Goal: Obtain resource: Download file/media

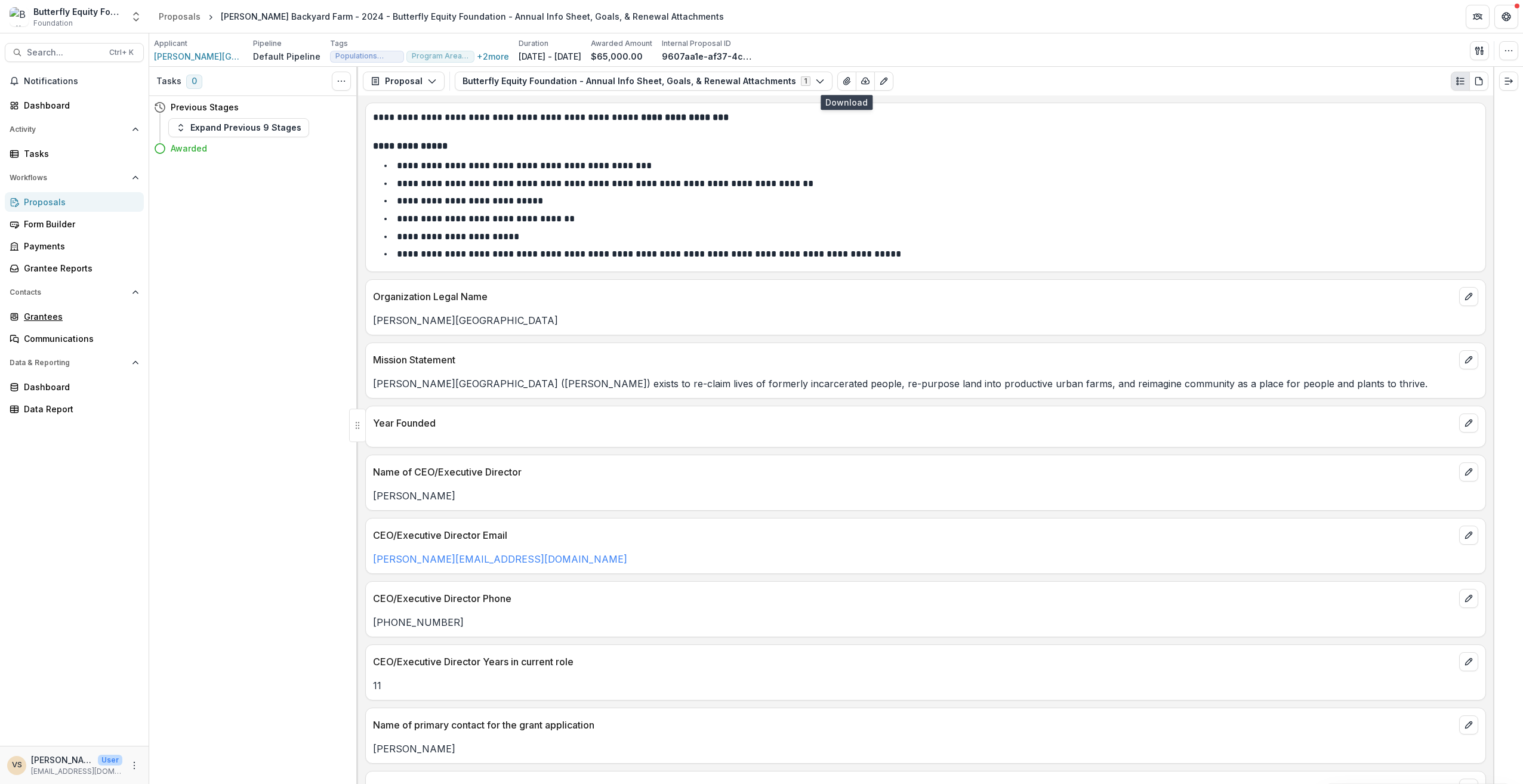
click at [48, 319] on div "Grantees" at bounding box center [79, 316] width 111 height 13
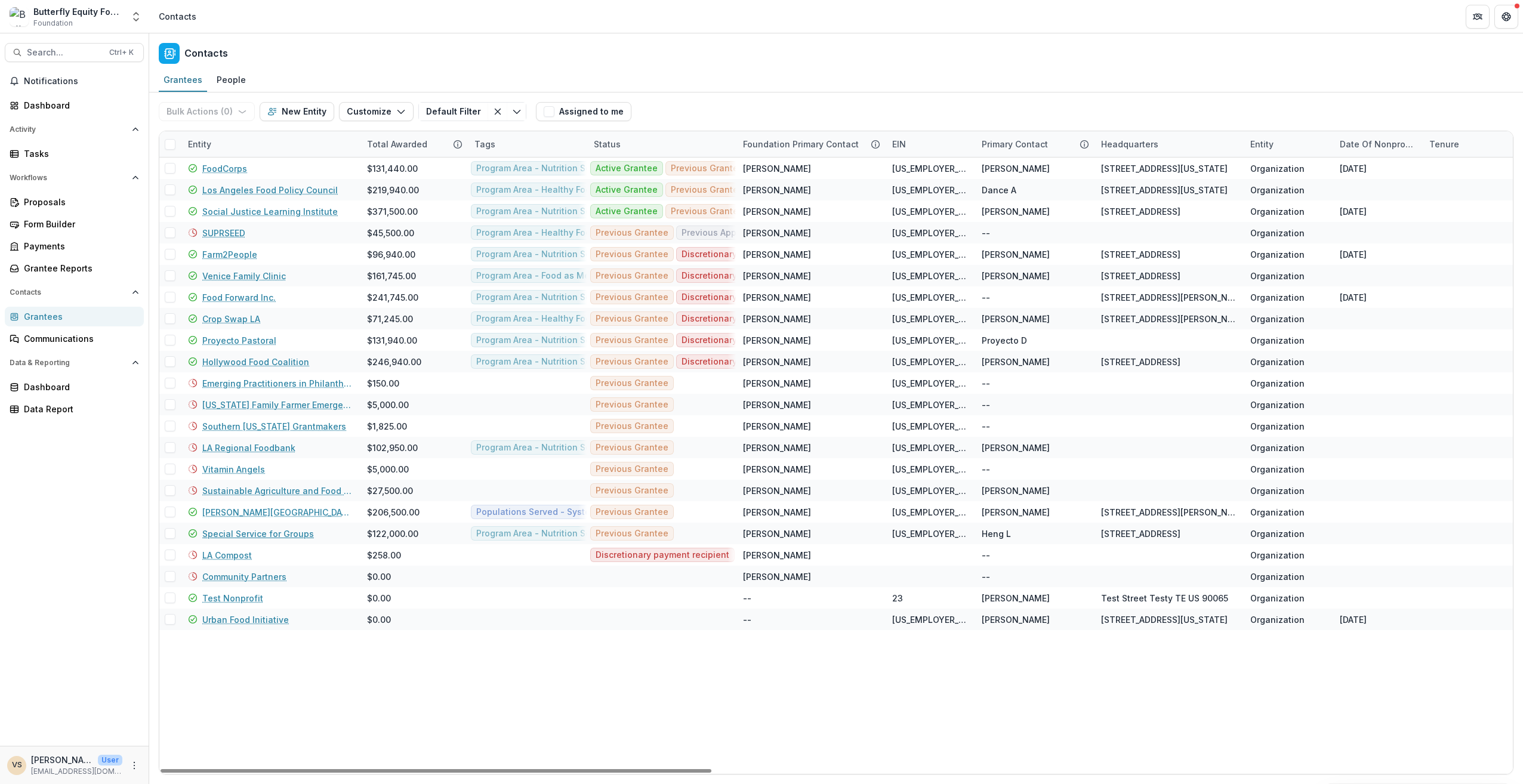
click at [270, 530] on link "Special Service for Groups" at bounding box center [258, 533] width 111 height 13
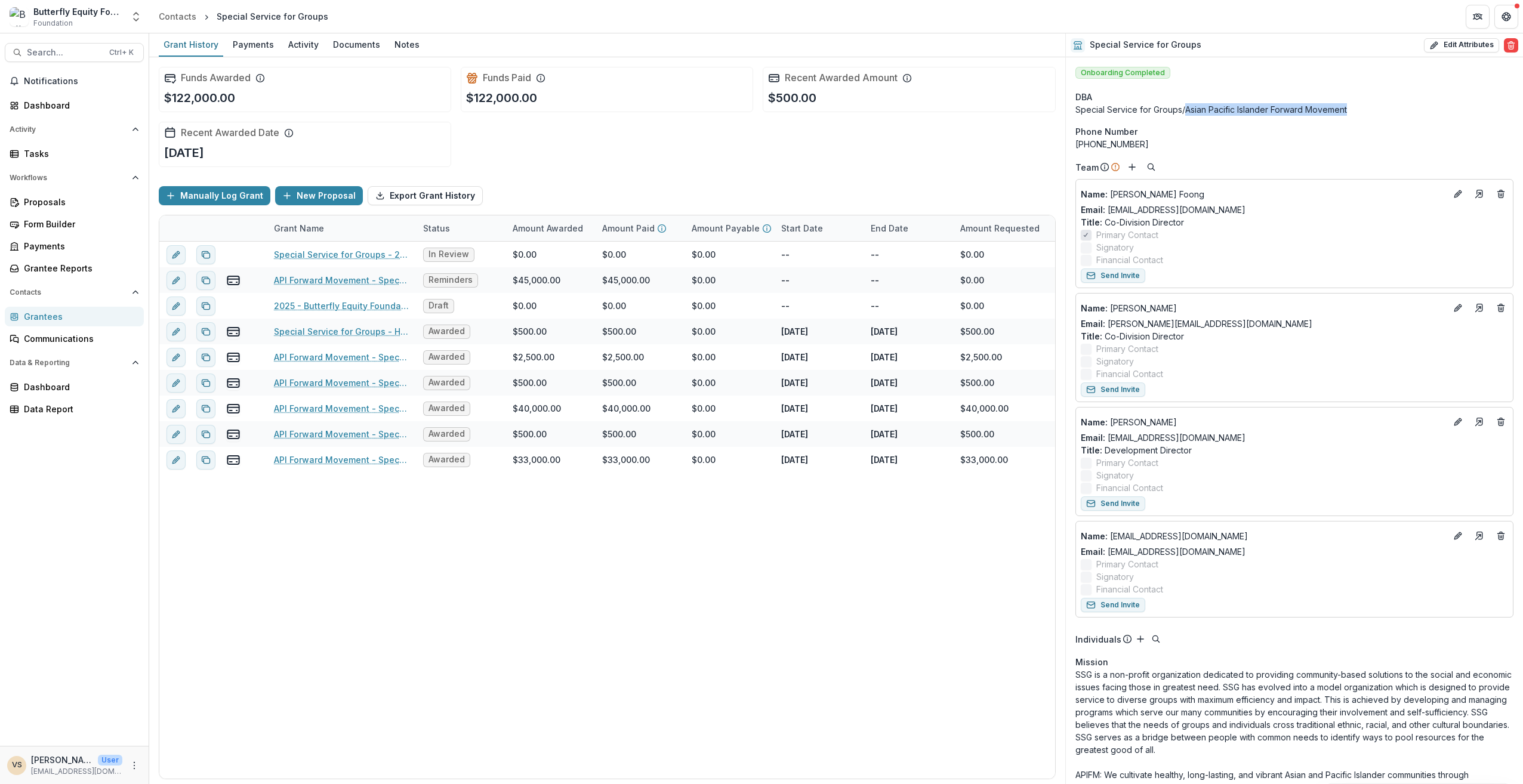
drag, startPoint x: 1184, startPoint y: 109, endPoint x: 1368, endPoint y: 107, distance: 184.0
click at [1368, 107] on div "Special Service for Groups/Asian Pacific Islander Forward Movement" at bounding box center [1294, 109] width 438 height 13
drag, startPoint x: 1368, startPoint y: 107, endPoint x: 1332, endPoint y: 109, distance: 36.1
copy div "Asian Pacific Islander Forward Movement"
click at [64, 319] on div "Grantees" at bounding box center [79, 316] width 111 height 13
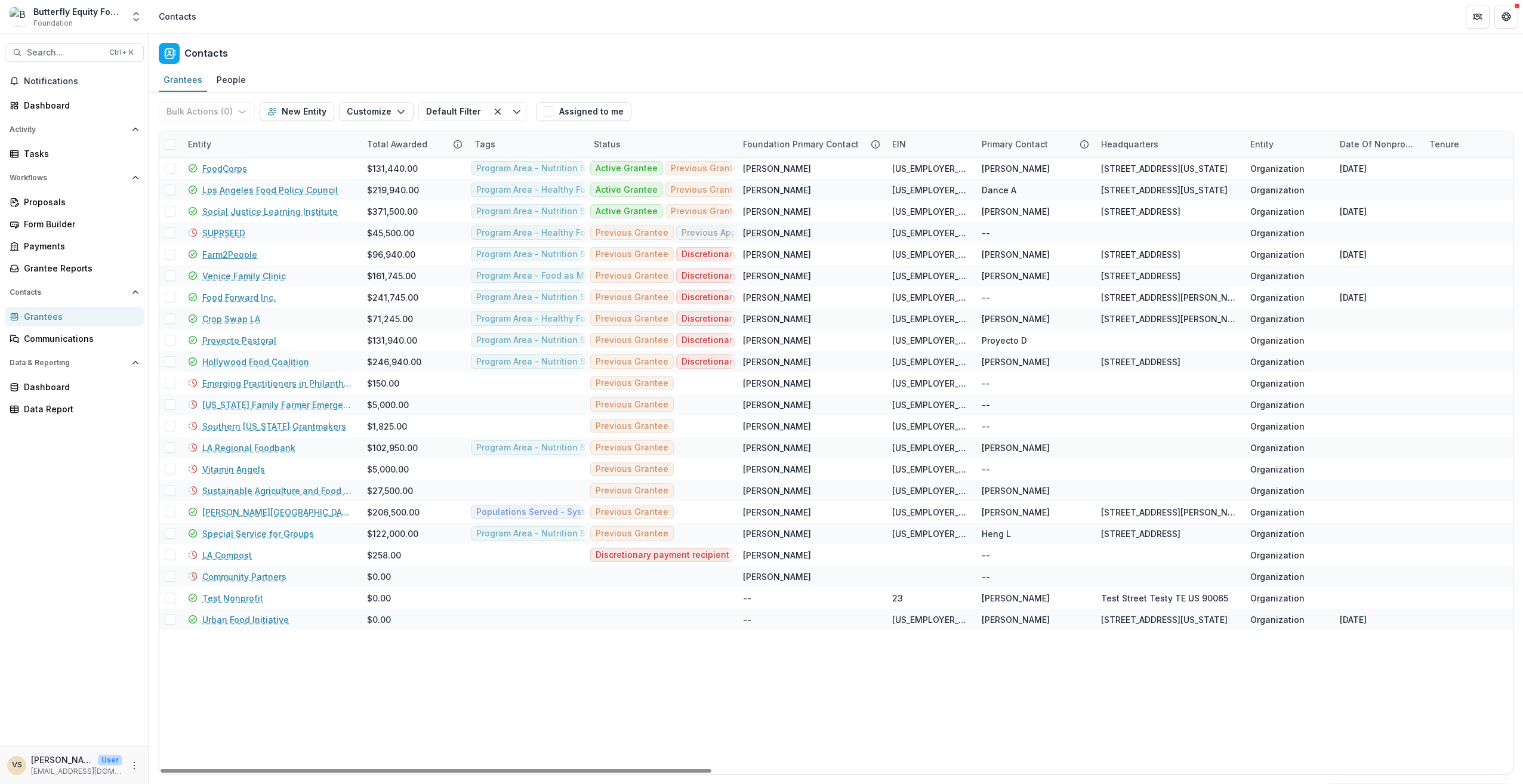
click at [240, 251] on link "Farm2People" at bounding box center [229, 254] width 55 height 13
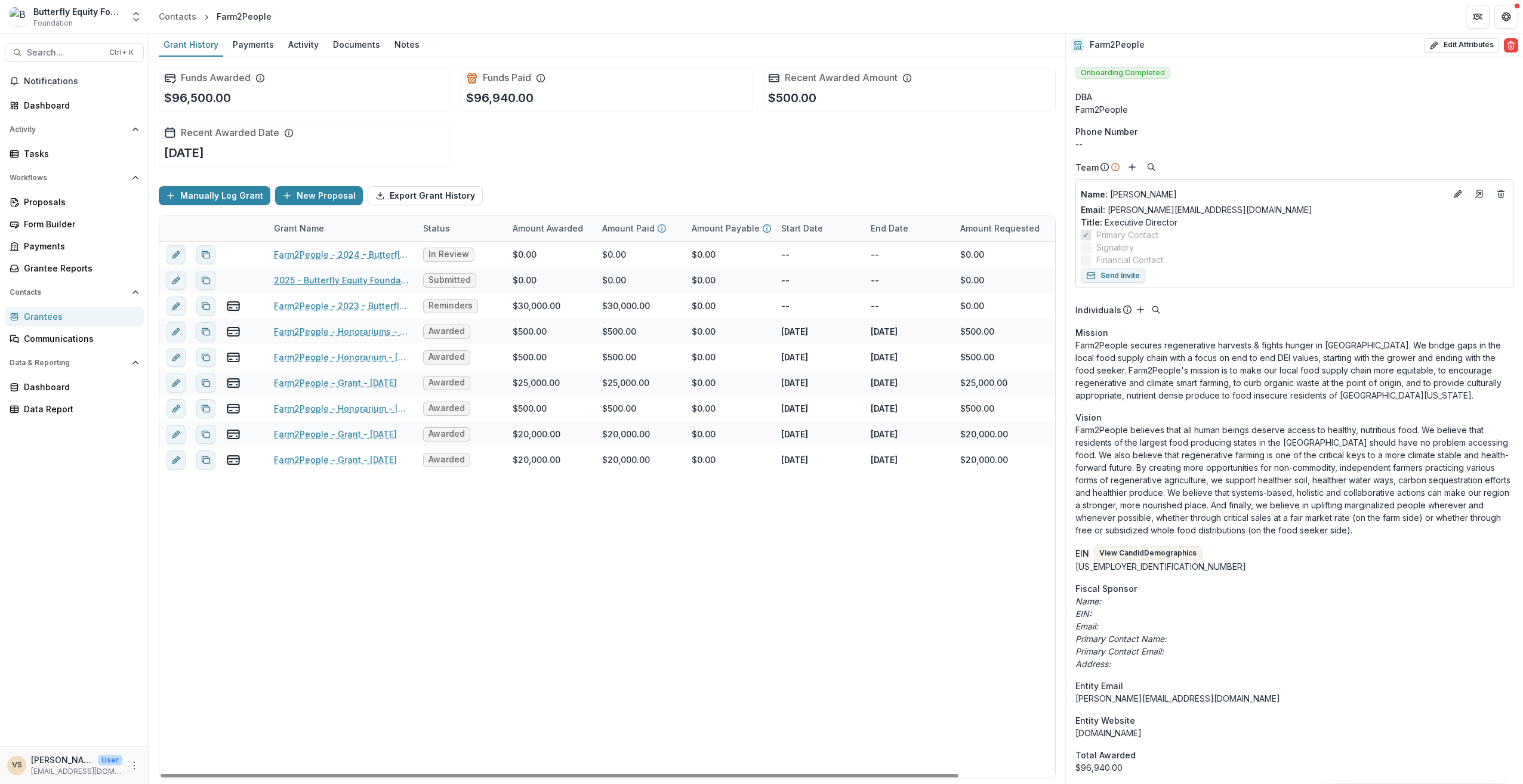
click at [382, 274] on link "2025 - Butterfly Equity Foundation - Annual Info Sheet, Goals, & Renewal Attach…" at bounding box center [341, 280] width 135 height 13
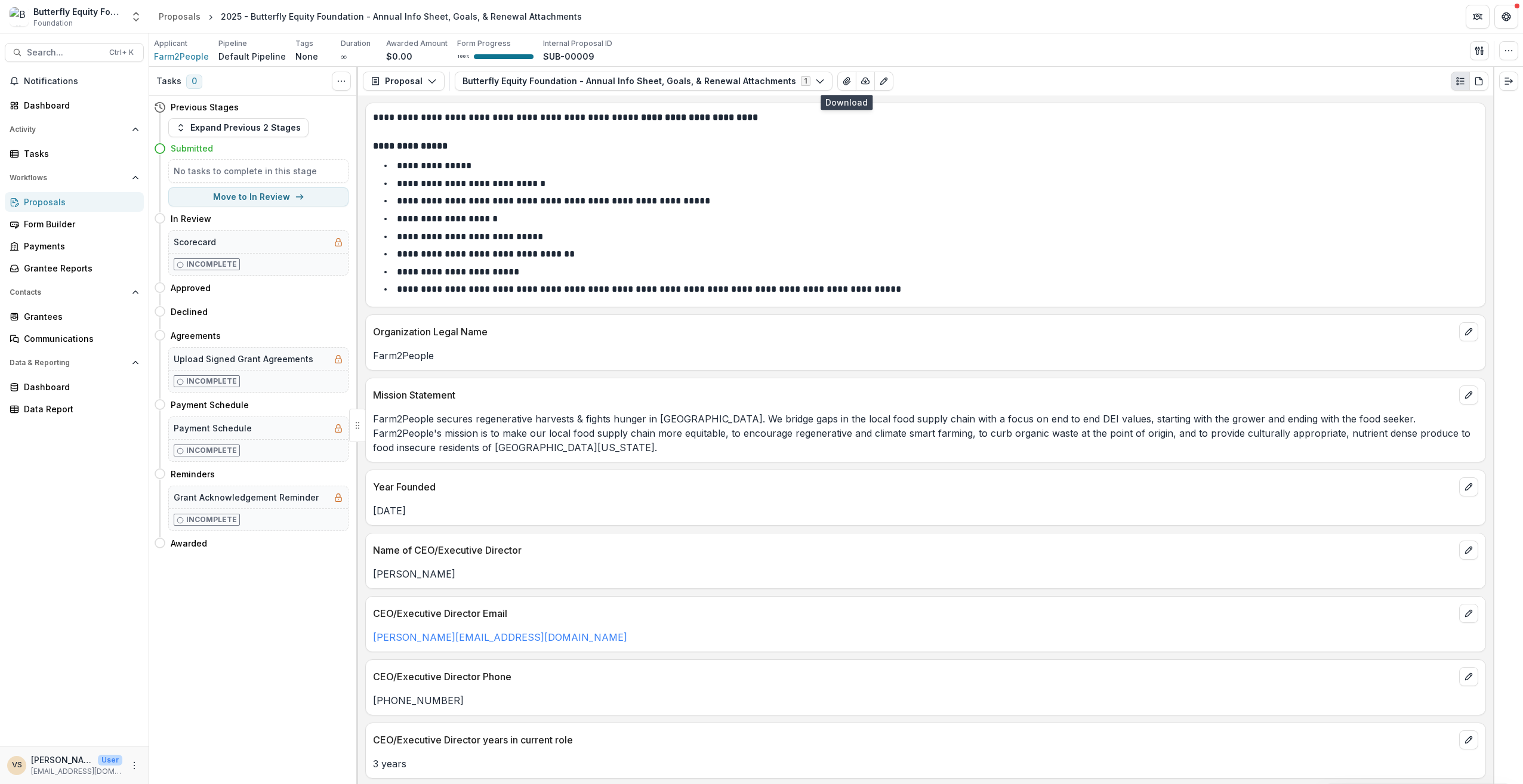
click at [860, 84] on icon "button" at bounding box center [865, 81] width 9 height 9
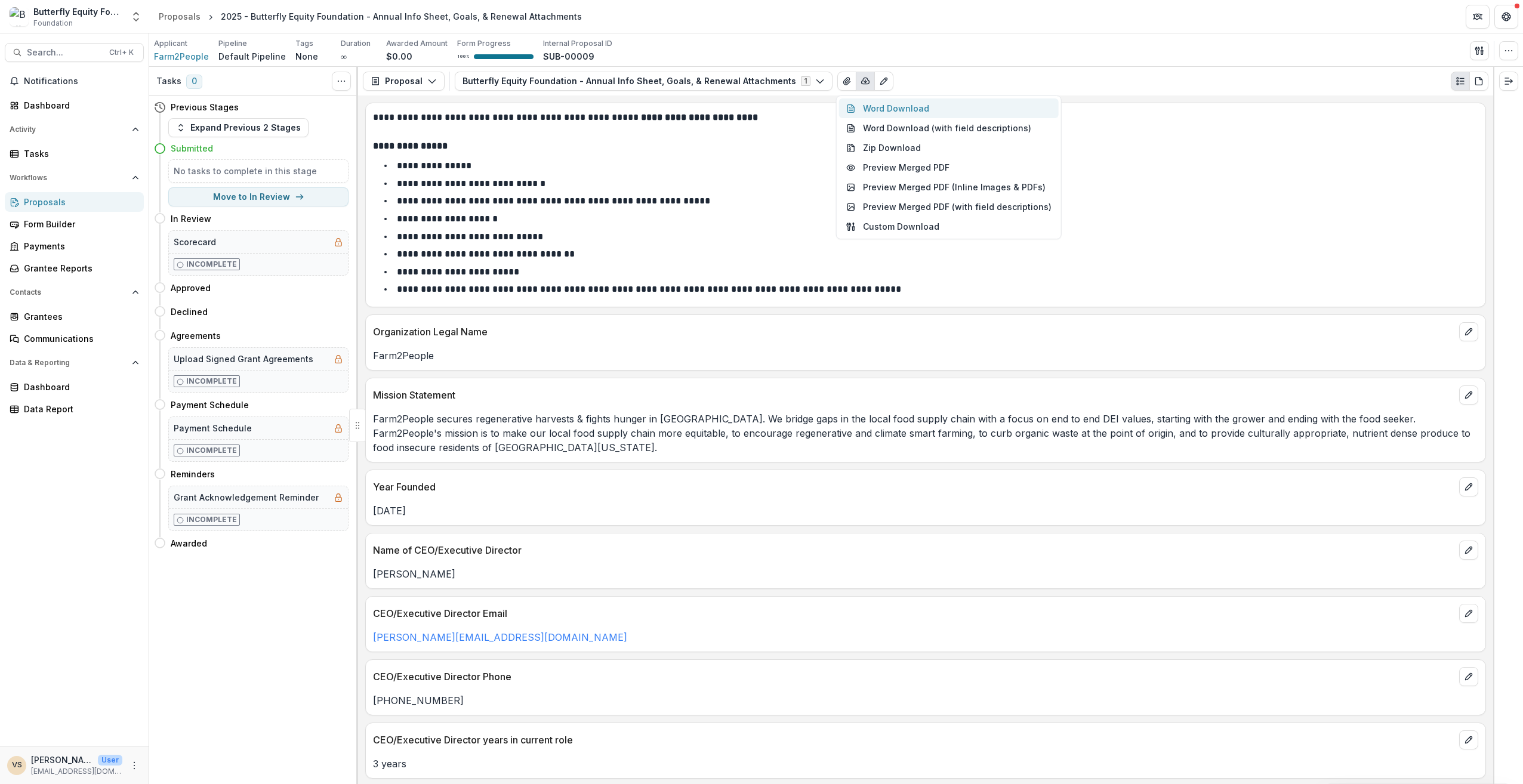
click at [931, 109] on button "Word Download" at bounding box center [948, 109] width 219 height 20
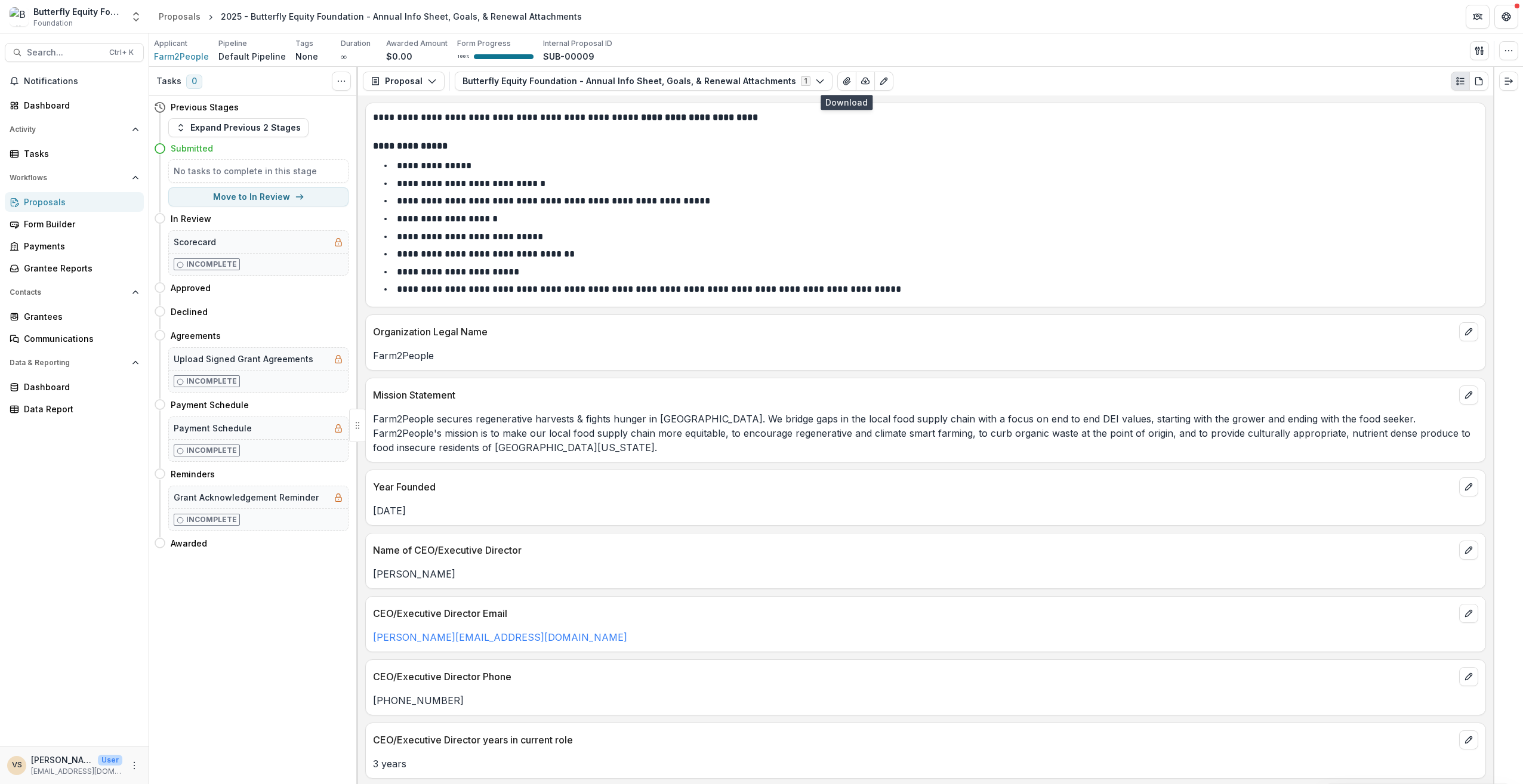
click at [862, 84] on icon "button" at bounding box center [866, 81] width 8 height 6
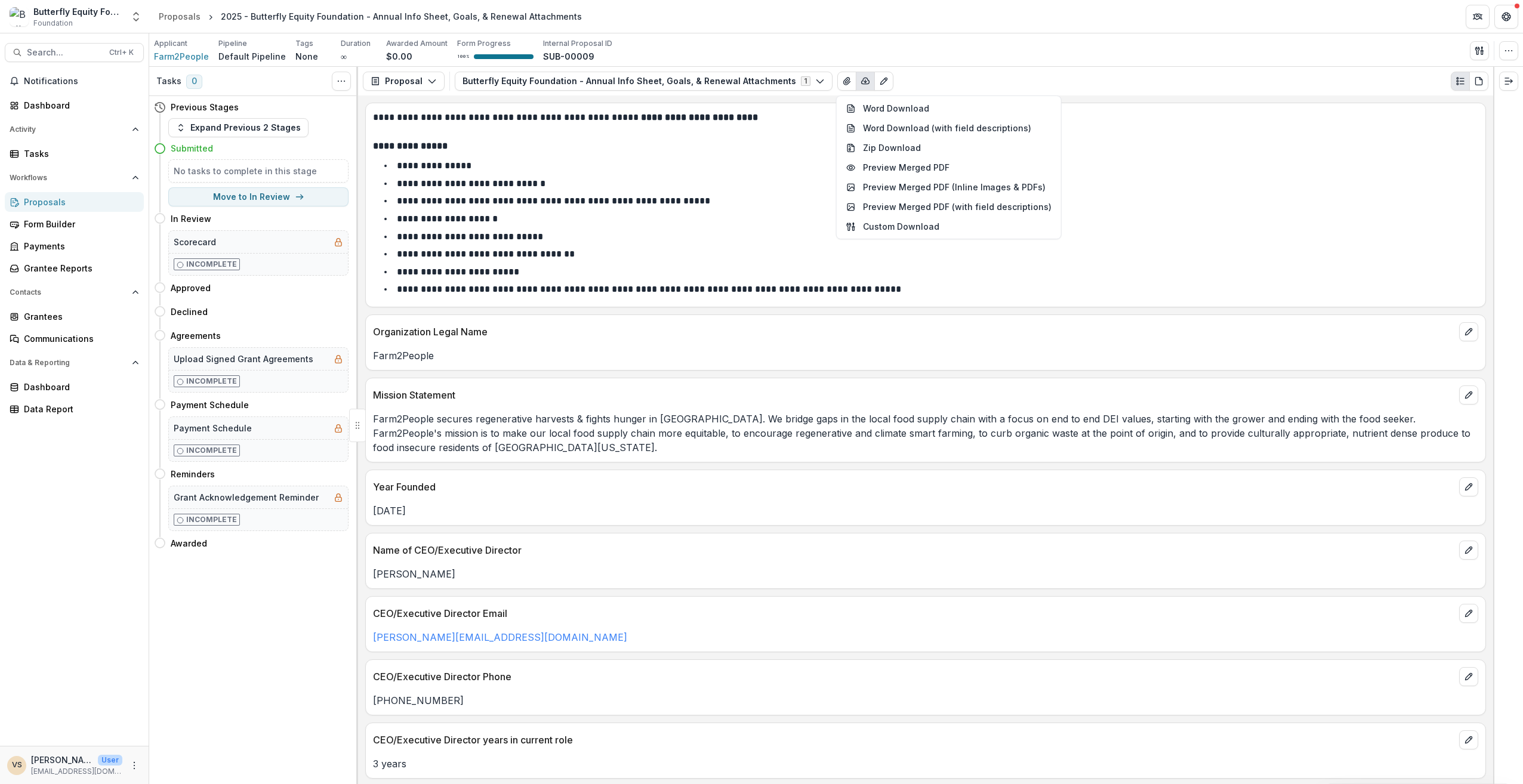
click at [778, 203] on li "**********" at bounding box center [932, 201] width 1091 height 15
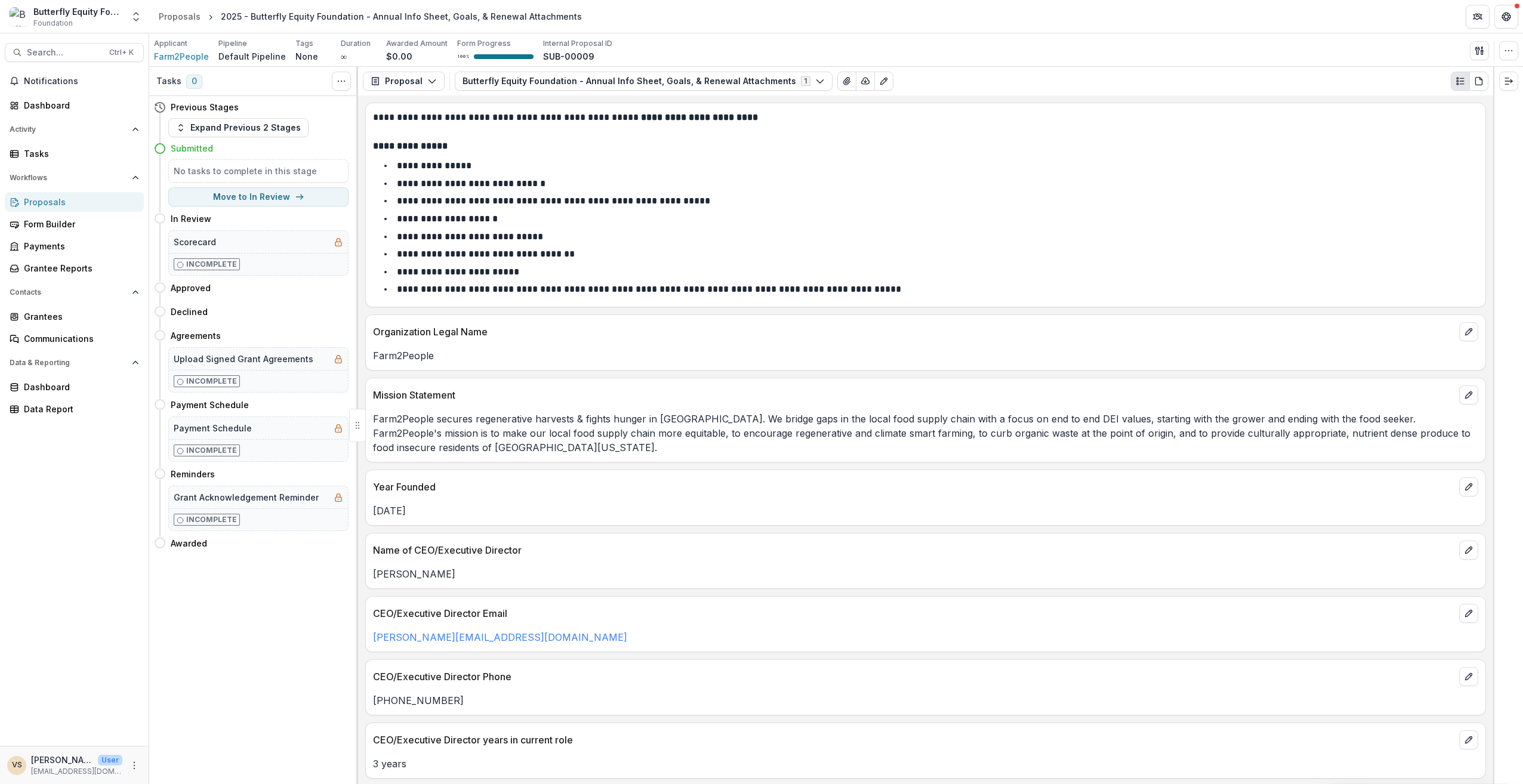
click at [778, 203] on li "**********" at bounding box center [932, 201] width 1091 height 15
click at [856, 81] on button "button" at bounding box center [865, 81] width 19 height 19
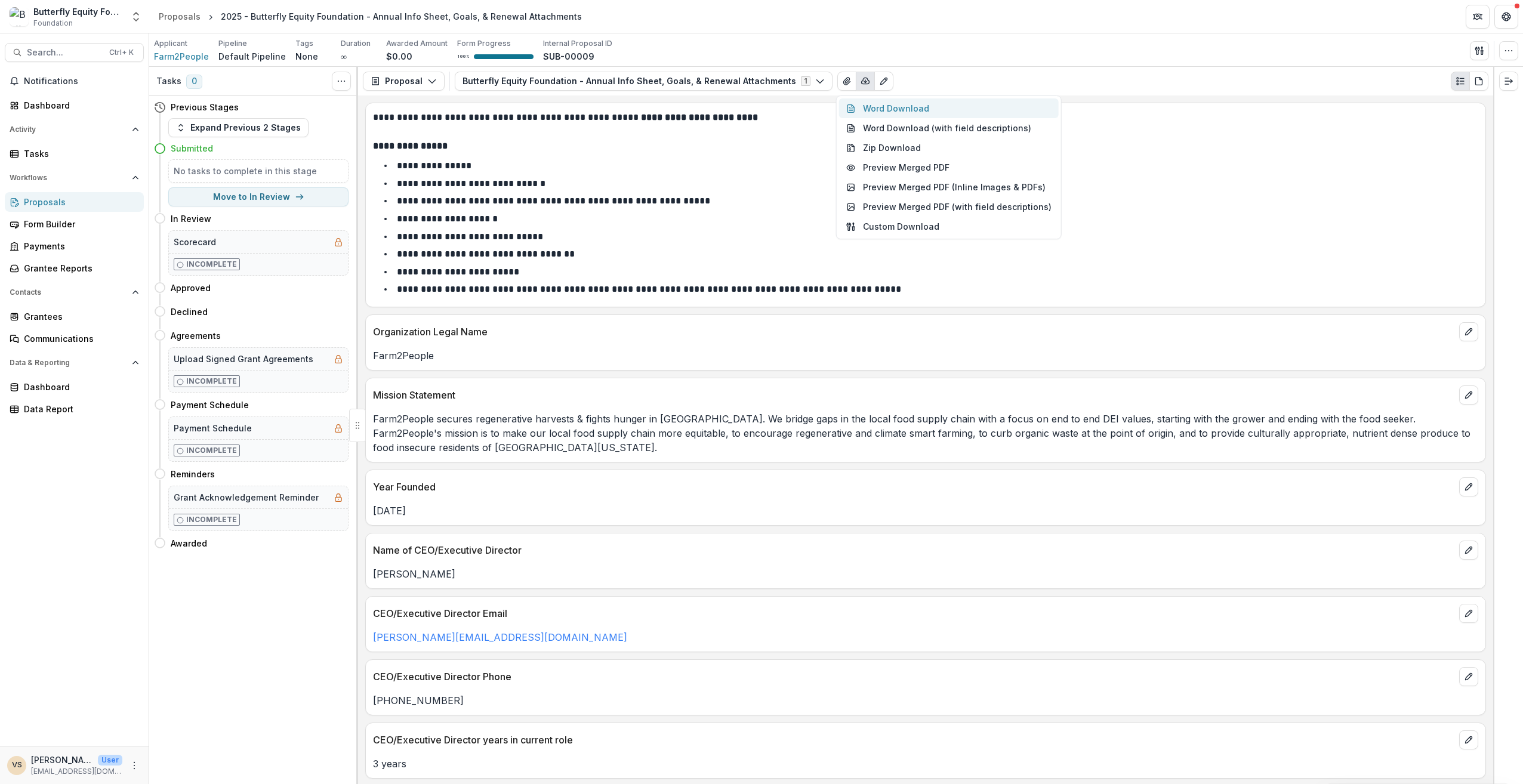
click at [899, 103] on button "Word Download" at bounding box center [948, 109] width 219 height 20
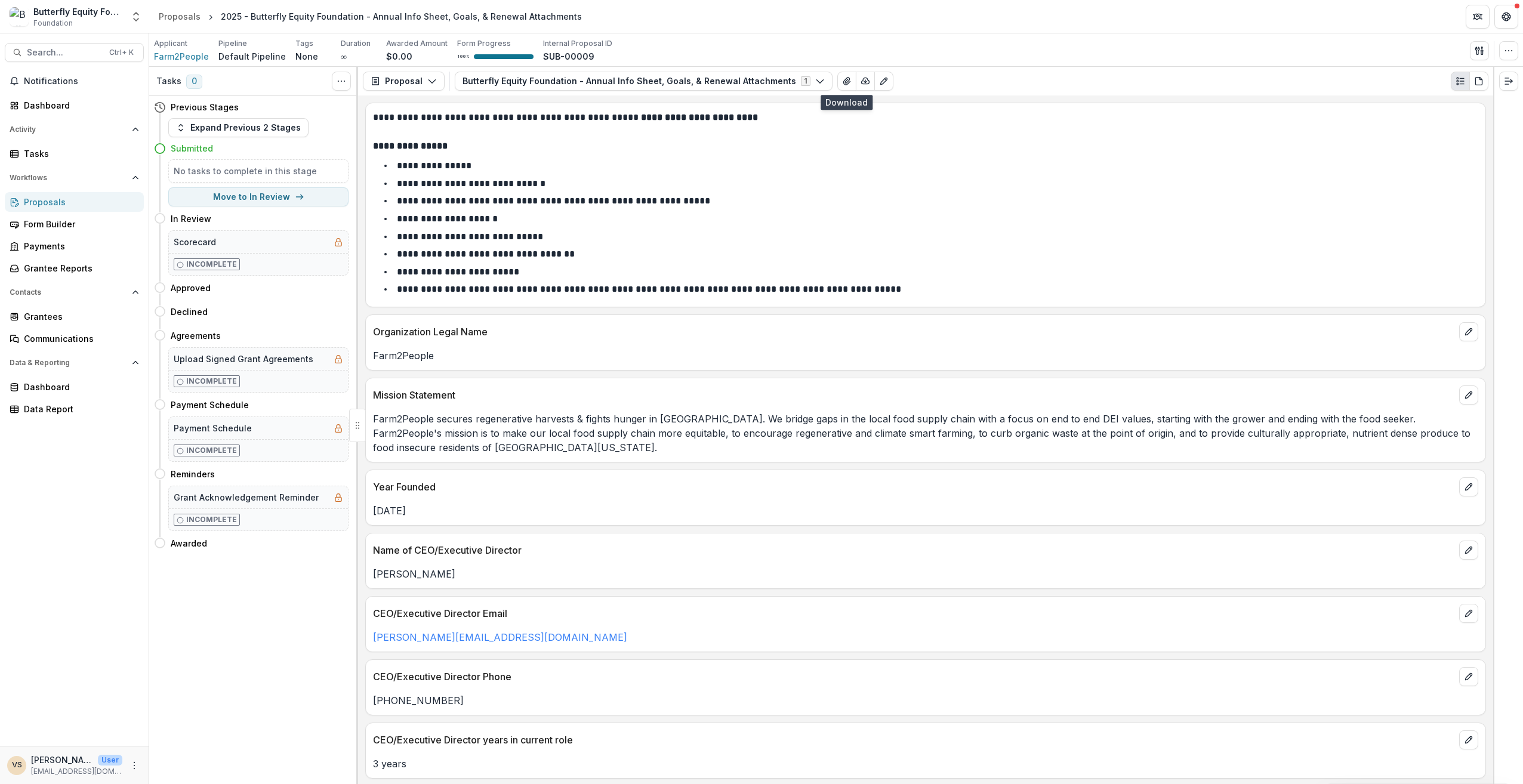
click at [85, 79] on span "Notifications" at bounding box center [82, 81] width 115 height 10
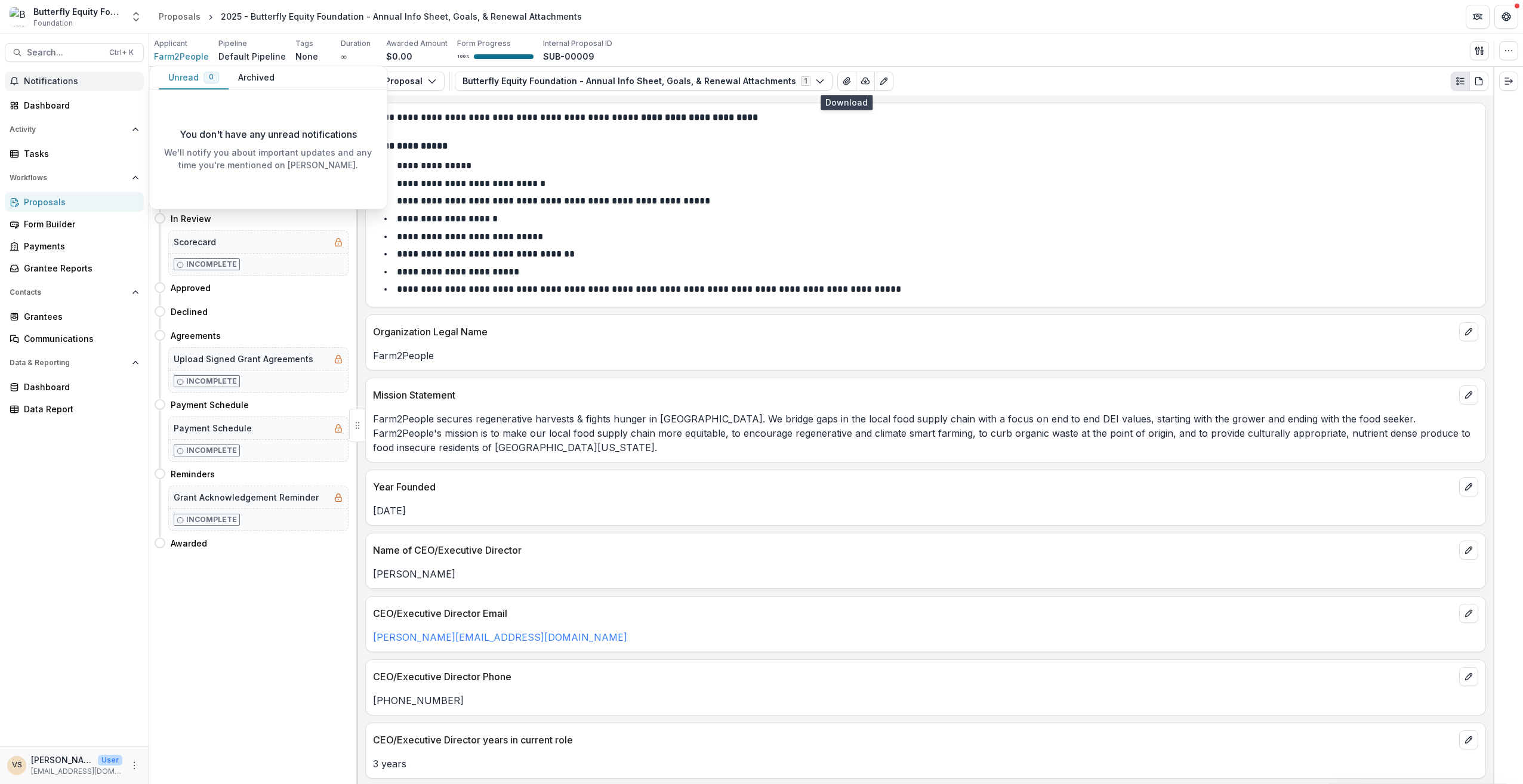
click at [85, 79] on span "Notifications" at bounding box center [82, 81] width 115 height 10
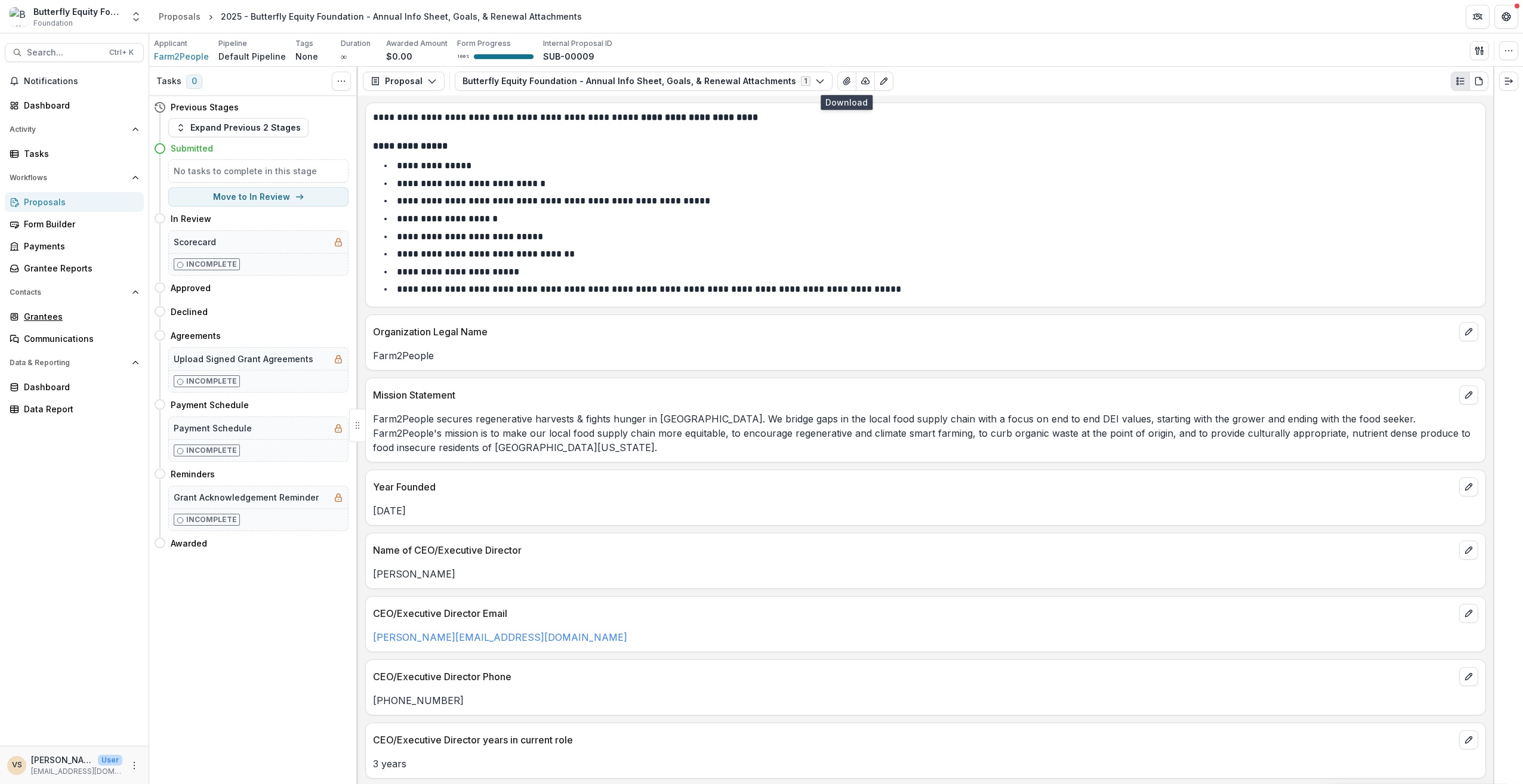
click at [74, 315] on div "Grantees" at bounding box center [79, 316] width 111 height 13
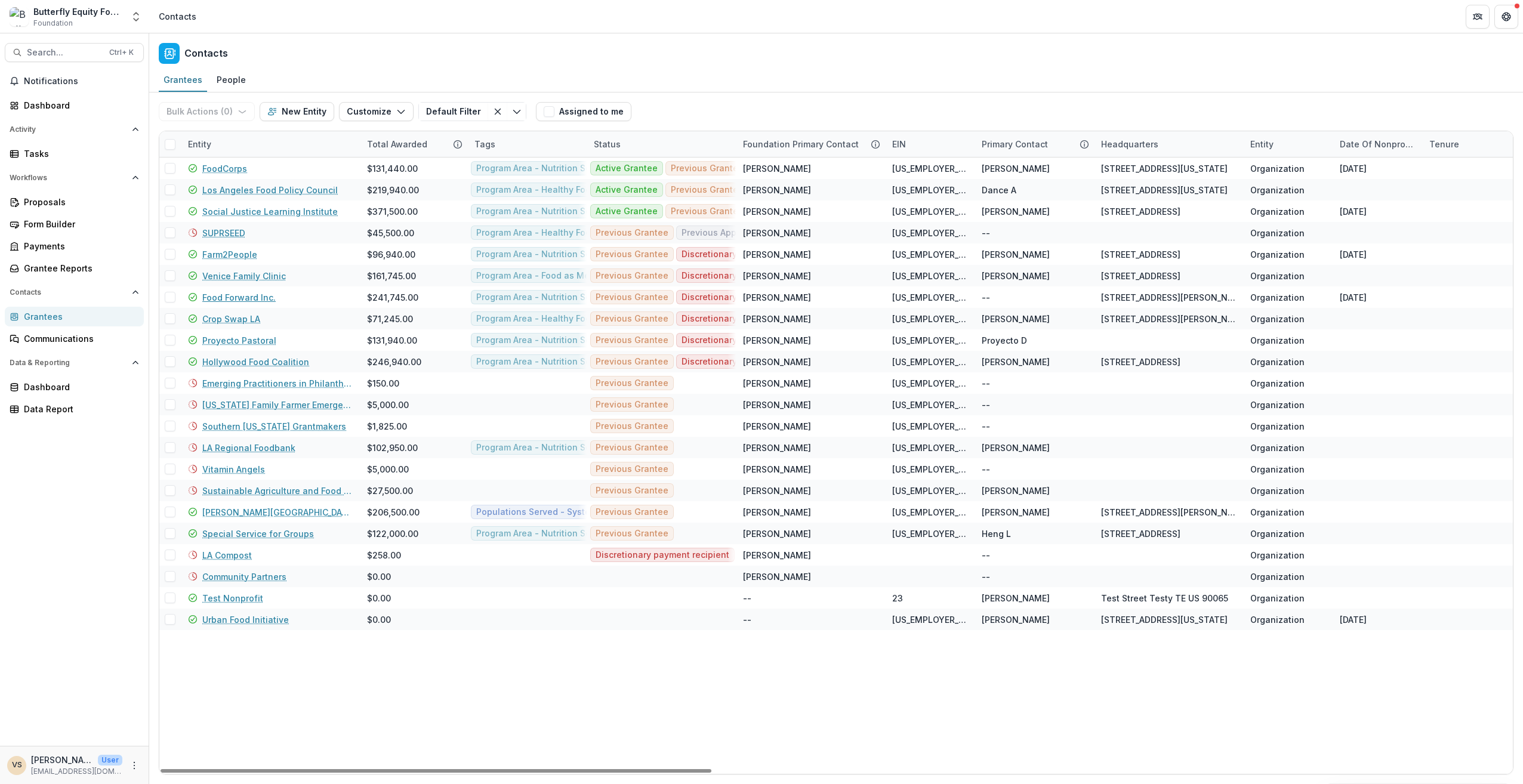
click at [239, 291] on link "Food Forward Inc." at bounding box center [239, 297] width 74 height 13
